Goal: Communication & Community: Answer question/provide support

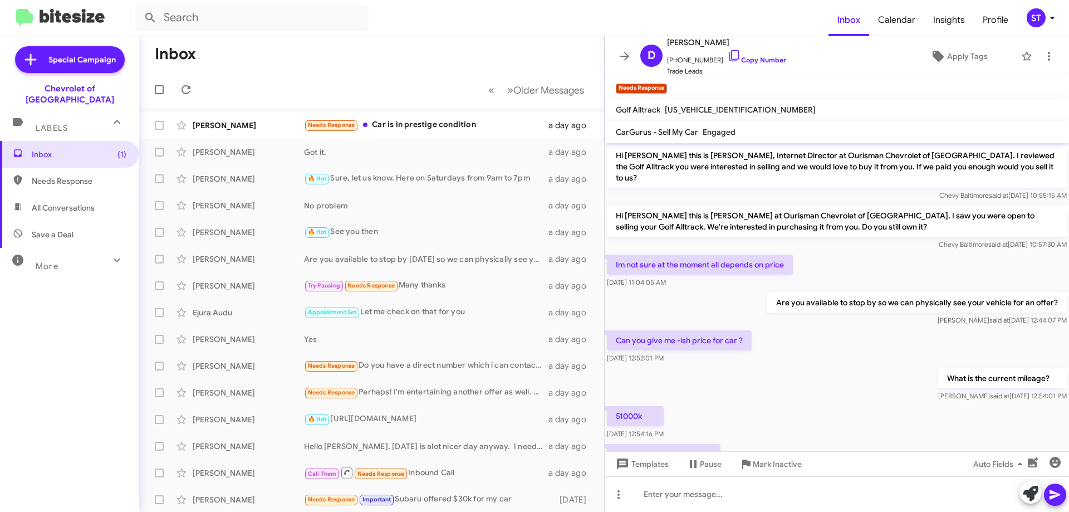
scroll to position [40, 0]
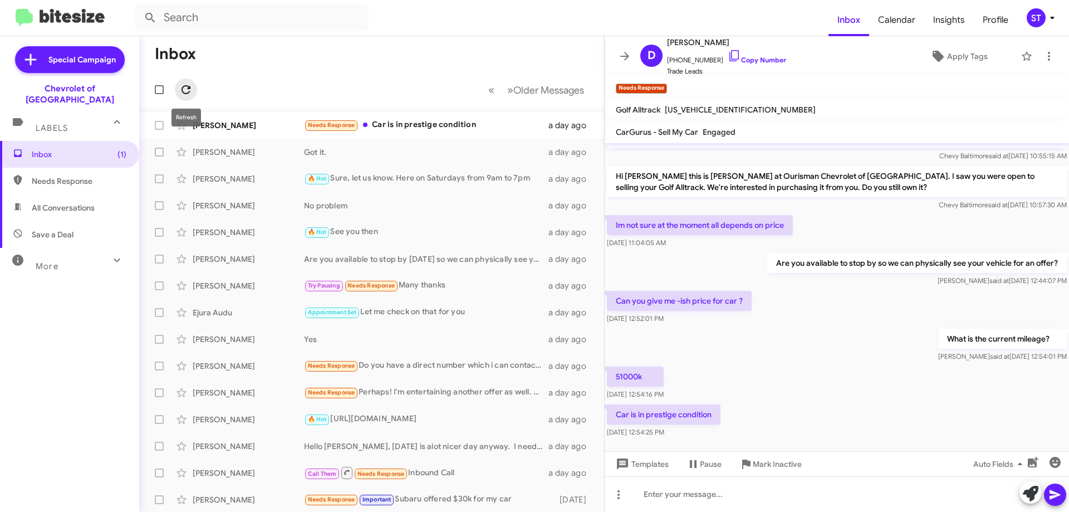
click at [184, 94] on icon at bounding box center [185, 89] width 9 height 9
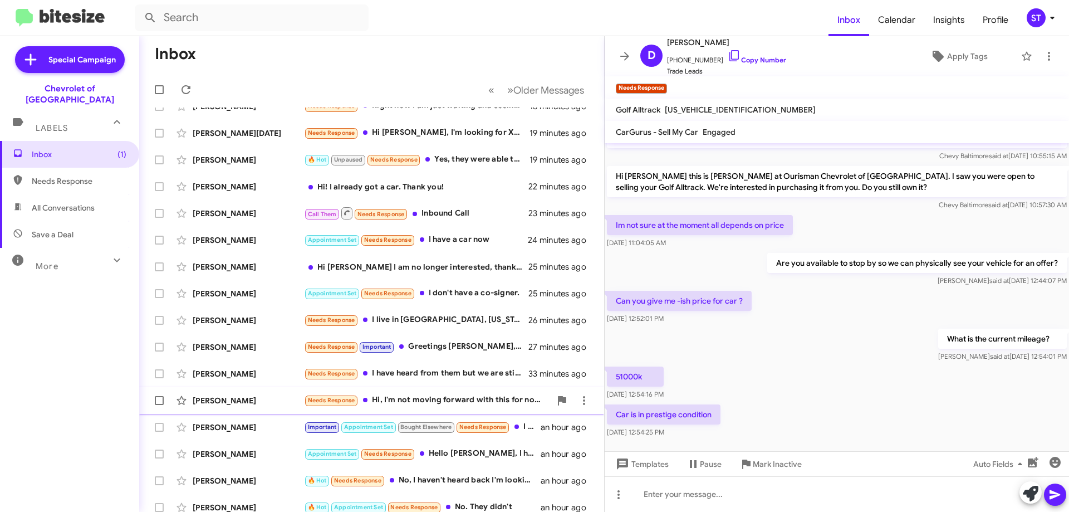
scroll to position [0, 0]
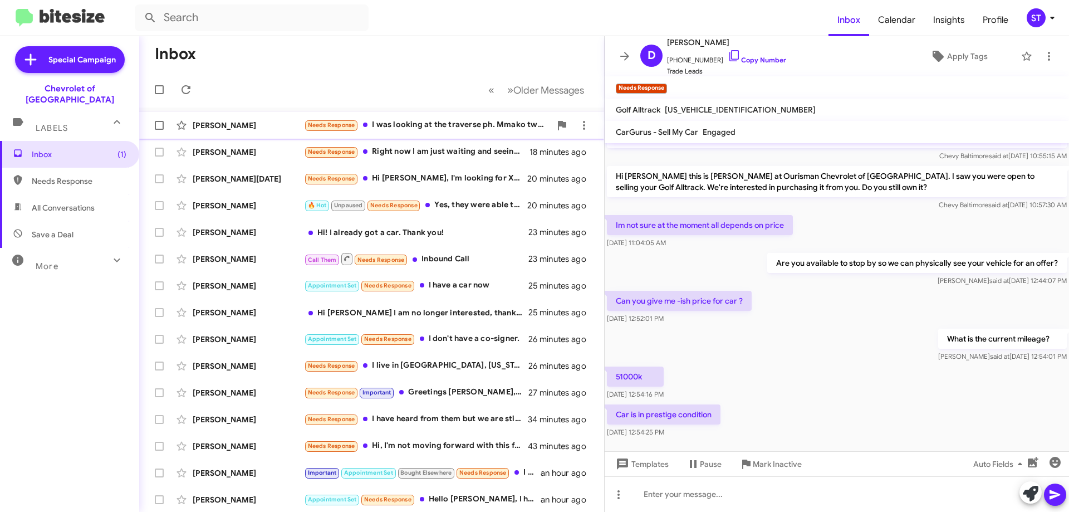
click at [273, 124] on div "[PERSON_NAME]" at bounding box center [248, 125] width 111 height 11
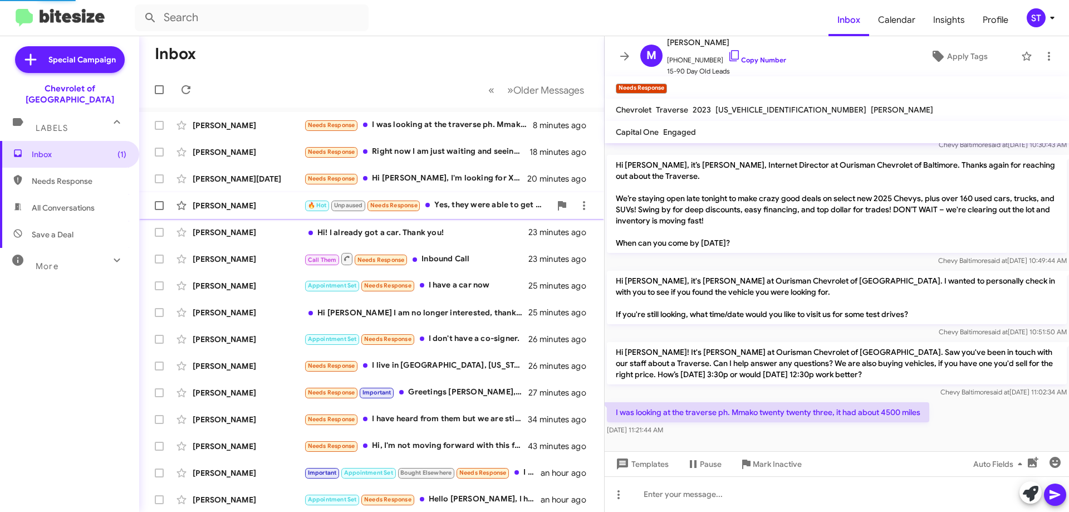
scroll to position [40, 0]
click at [728, 58] on icon at bounding box center [734, 55] width 13 height 13
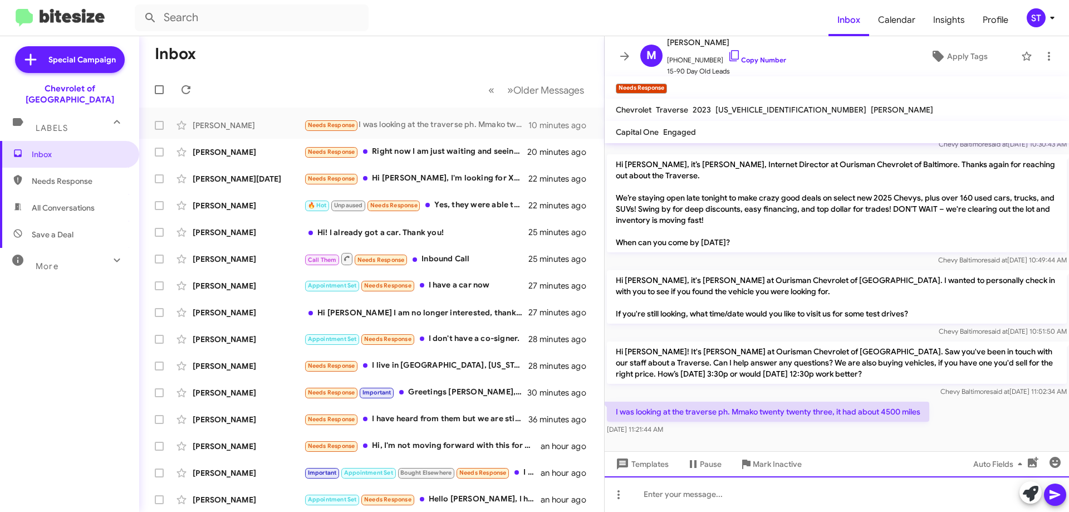
click at [670, 505] on div at bounding box center [837, 494] width 464 height 36
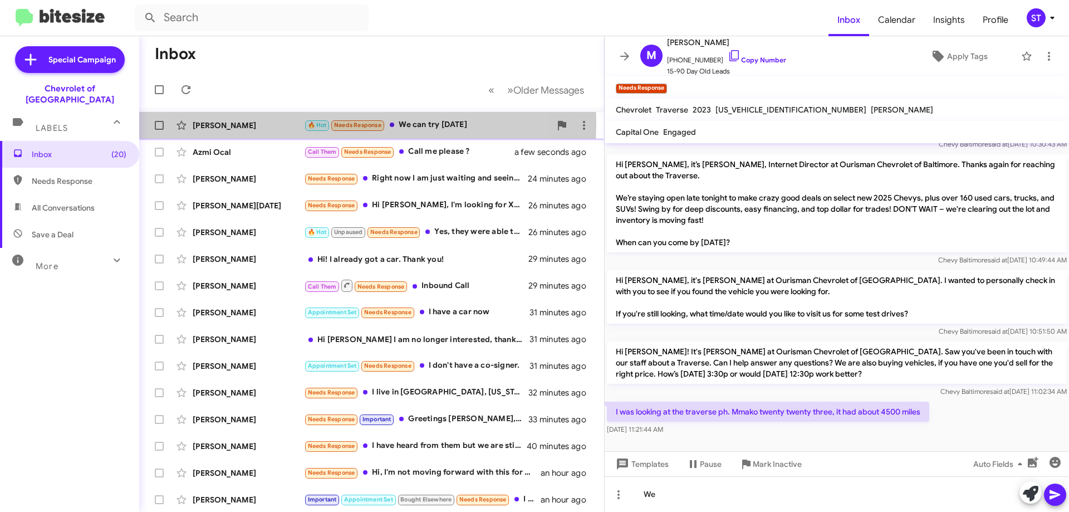
click at [289, 124] on div "[PERSON_NAME]" at bounding box center [248, 125] width 111 height 11
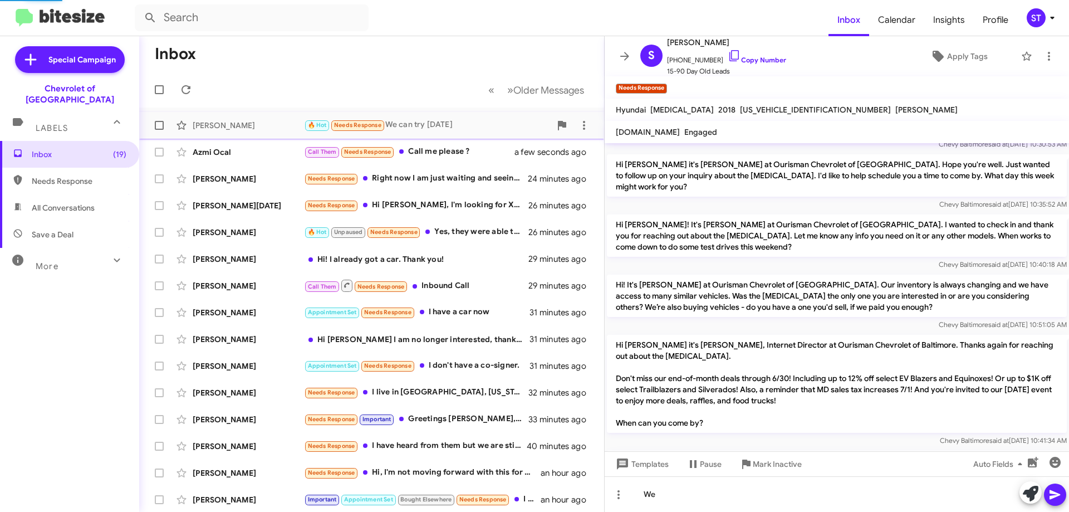
scroll to position [570, 0]
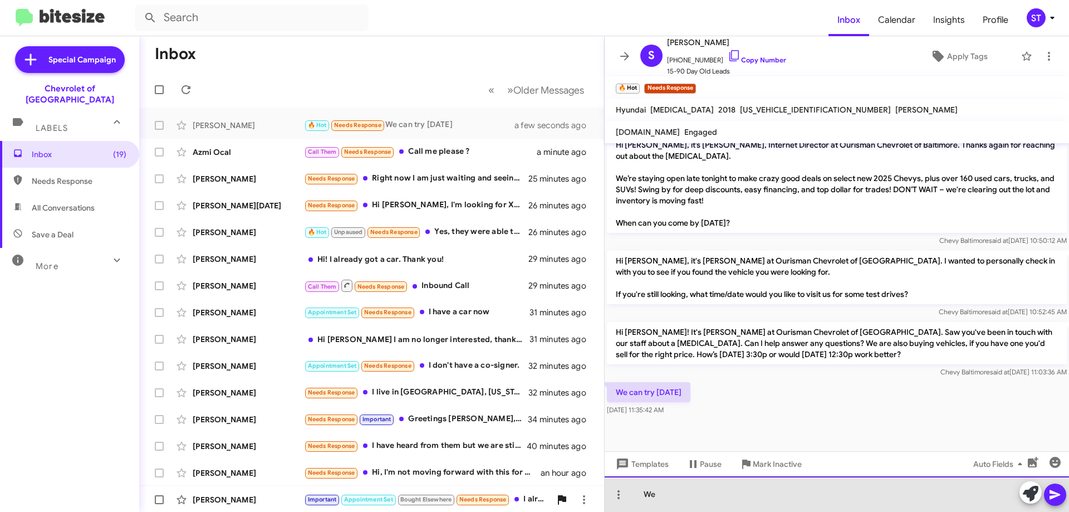
drag, startPoint x: 698, startPoint y: 500, endPoint x: 564, endPoint y: 504, distance: 133.7
click at [576, 508] on div "Inbox « Previous » Next Older Messages [PERSON_NAME] 🔥 Hot Needs Response We ca…" at bounding box center [604, 273] width 930 height 475
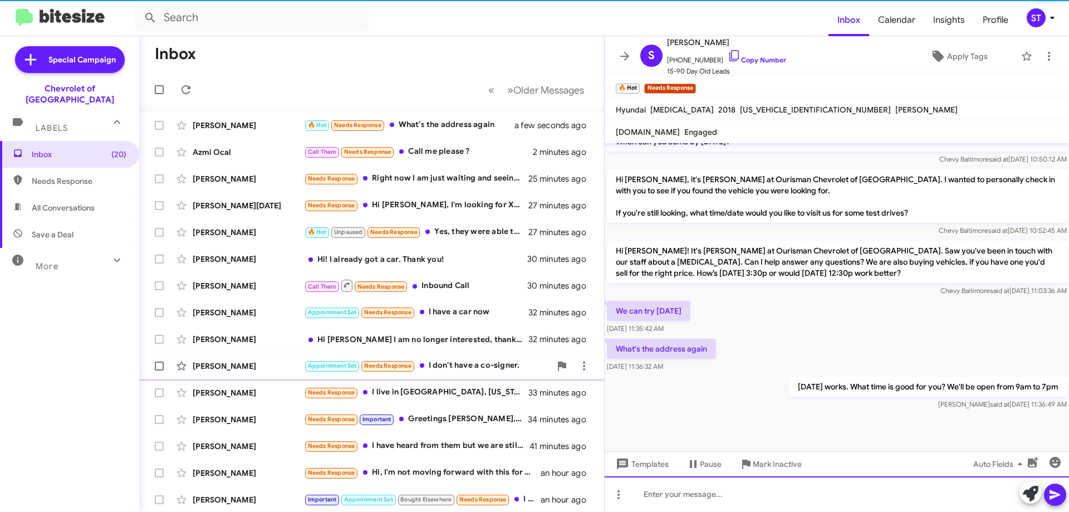
scroll to position [651, 0]
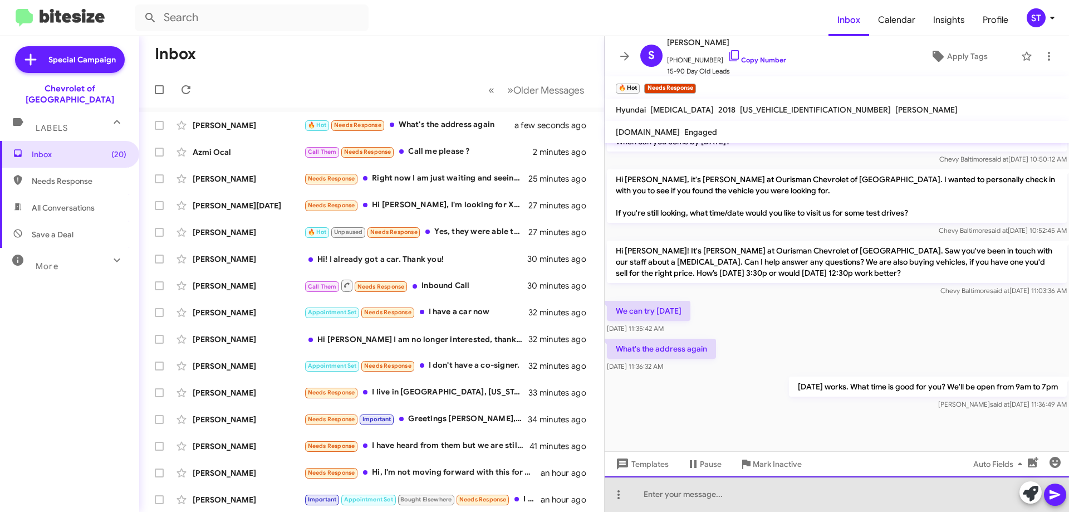
click at [672, 502] on div at bounding box center [837, 494] width 464 height 36
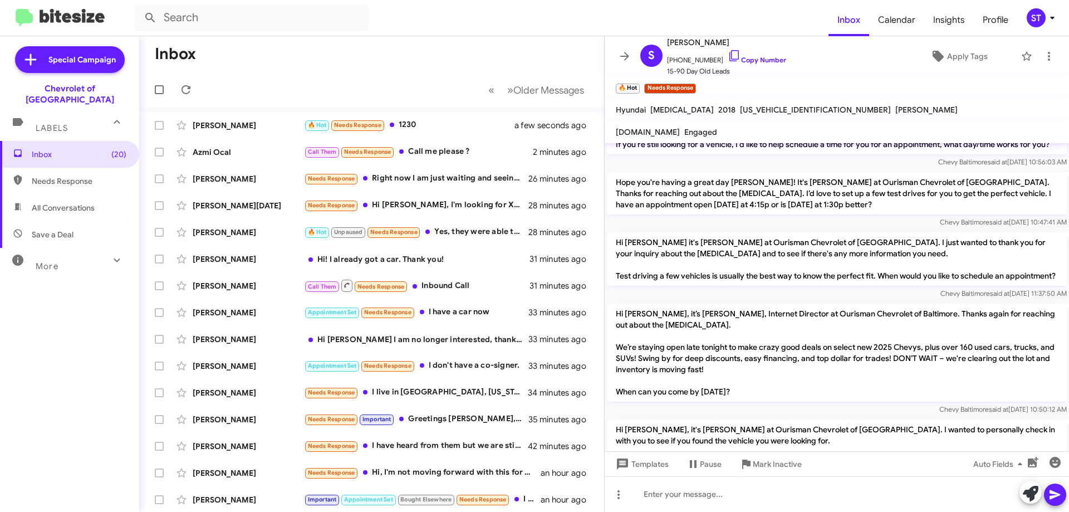
scroll to position [732, 0]
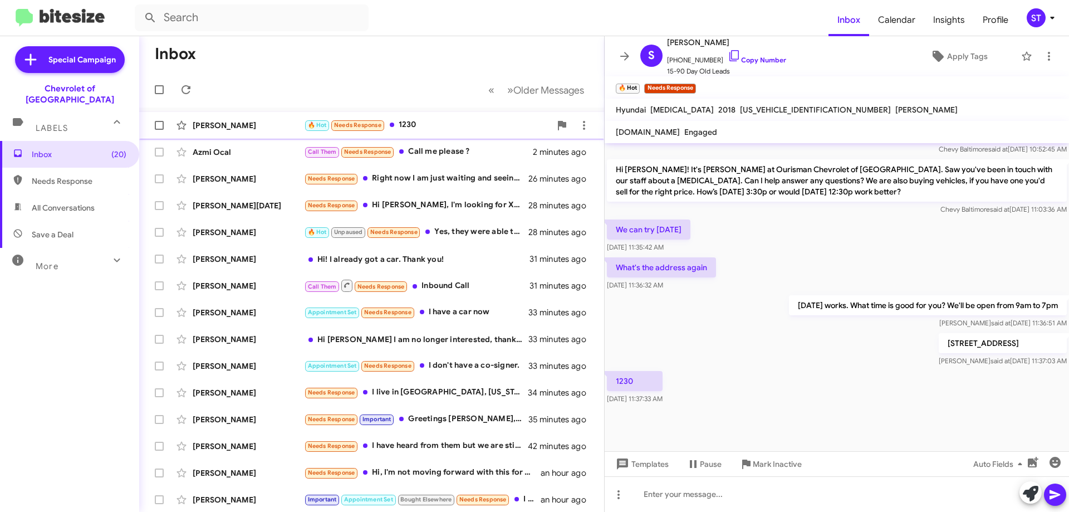
drag, startPoint x: 402, startPoint y: 118, endPoint x: 471, endPoint y: 133, distance: 70.7
click at [402, 118] on div "[PERSON_NAME] 🔥 Hot Needs Response 1230 a few seconds ago" at bounding box center [371, 125] width 447 height 22
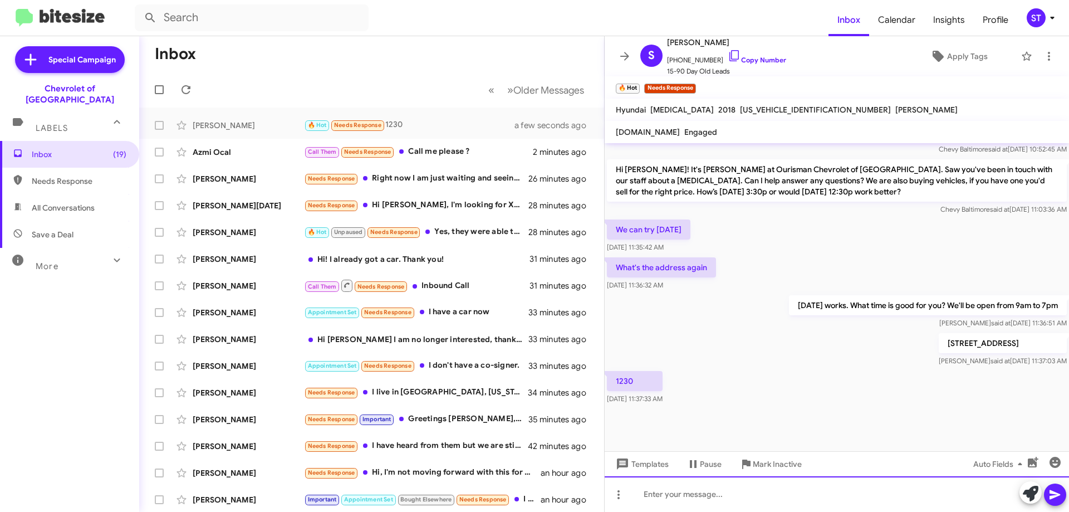
click at [709, 502] on div at bounding box center [837, 494] width 464 height 36
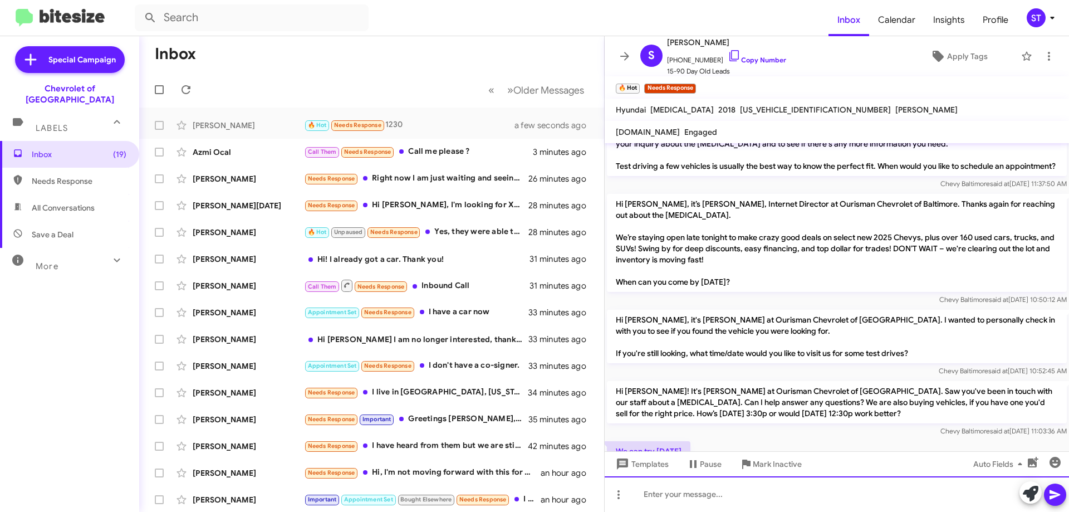
scroll to position [773, 0]
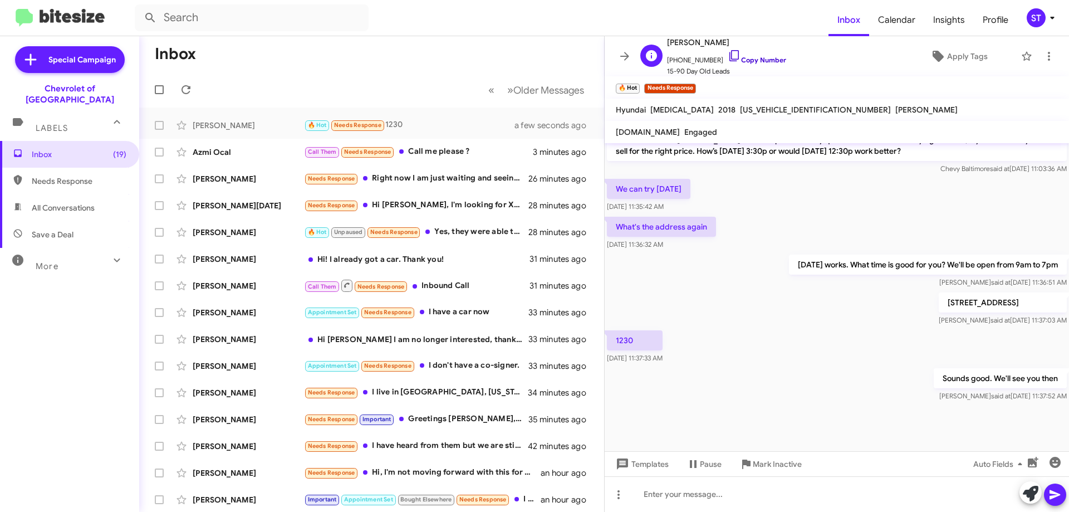
click at [728, 55] on icon at bounding box center [734, 55] width 13 height 13
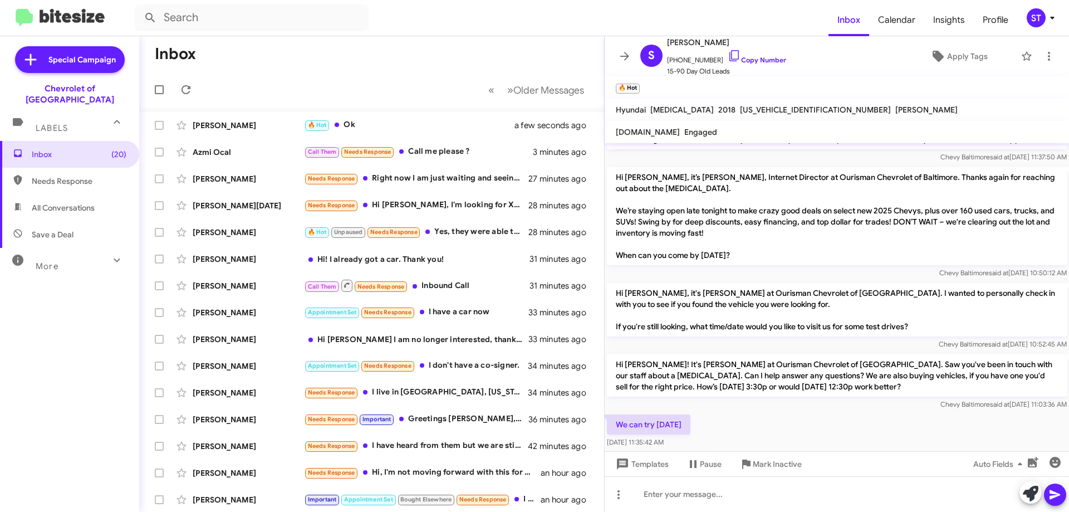
scroll to position [591, 0]
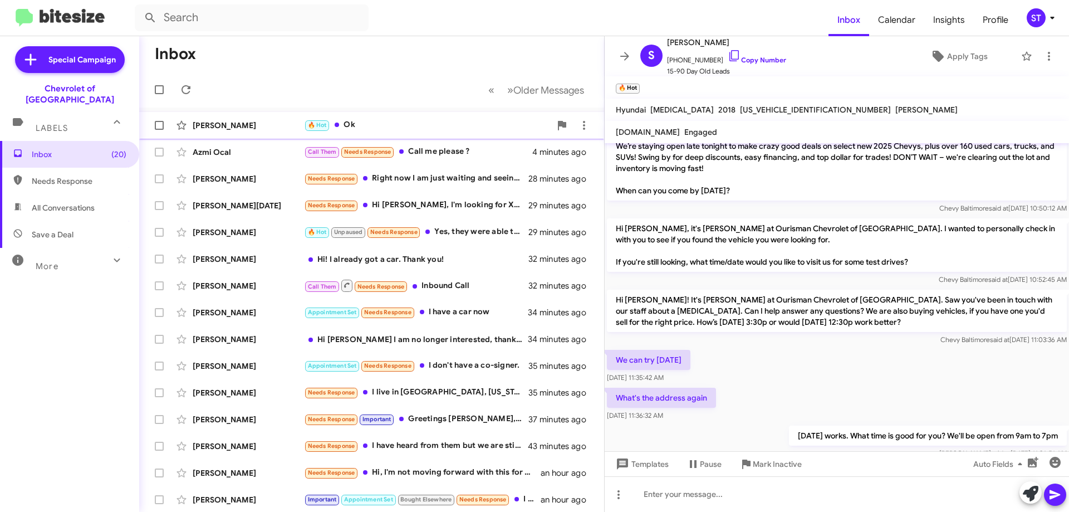
click at [396, 126] on div "🔥 Hot Ok" at bounding box center [427, 125] width 247 height 13
